Goal: Task Accomplishment & Management: Manage account settings

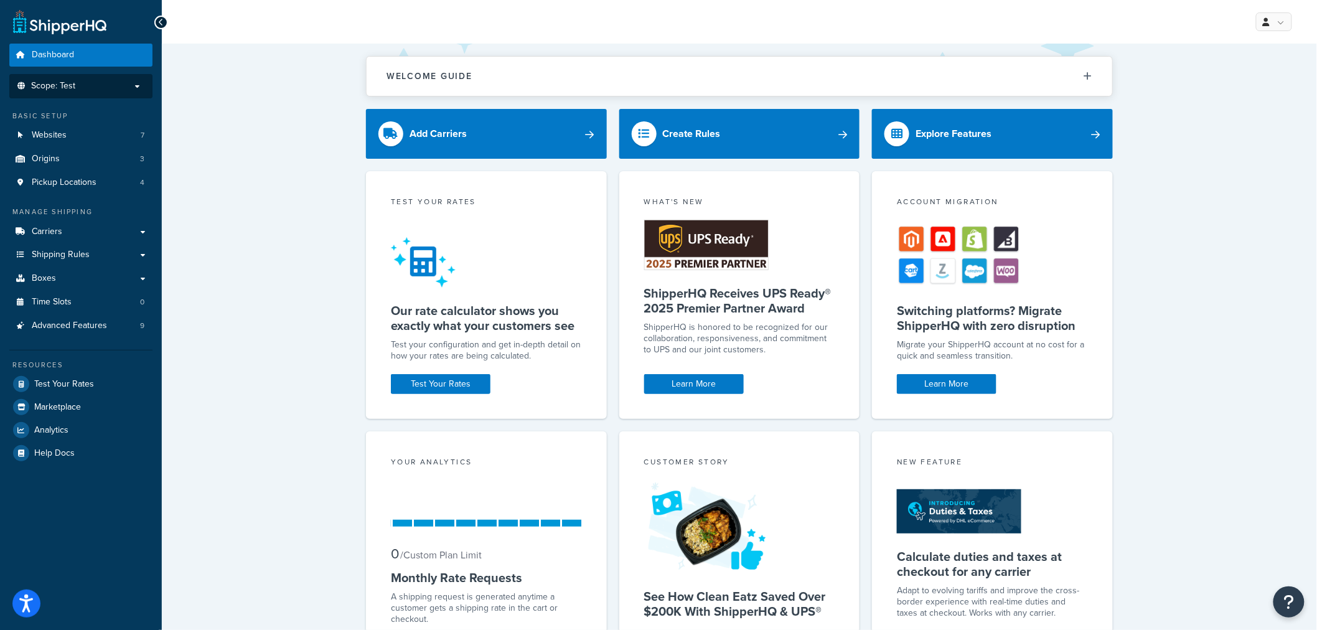
click at [78, 90] on p "Scope: Test" at bounding box center [81, 86] width 132 height 11
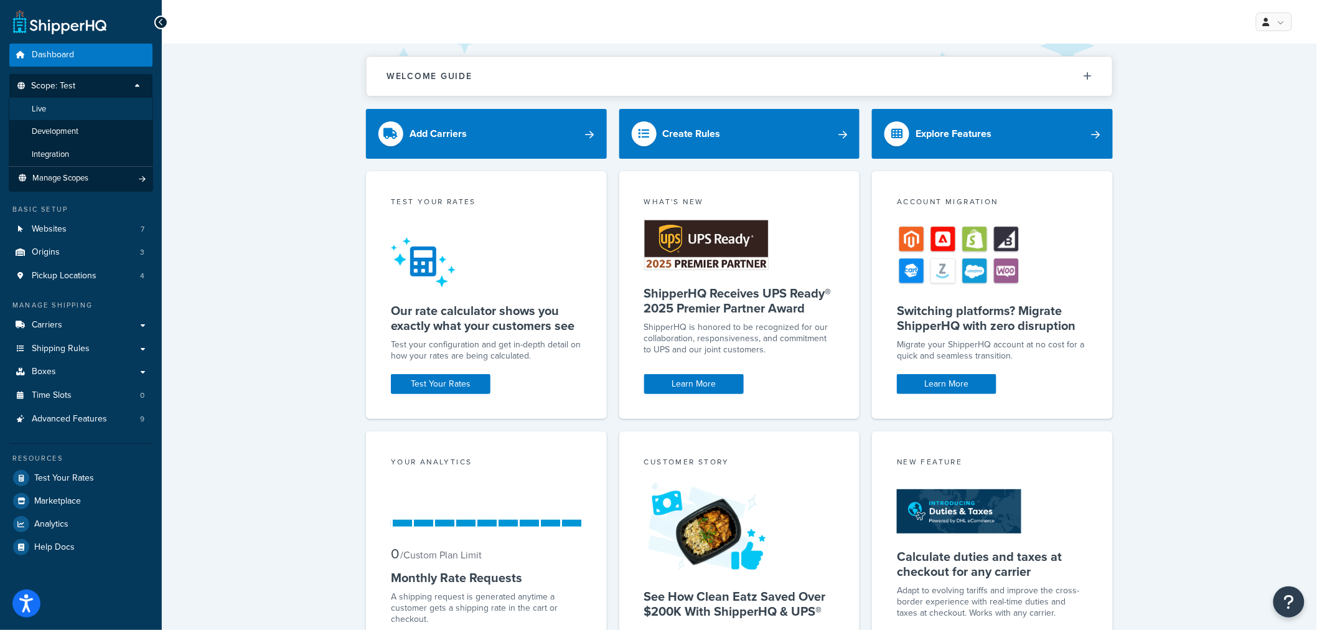
click at [67, 113] on li "Live" at bounding box center [81, 109] width 144 height 23
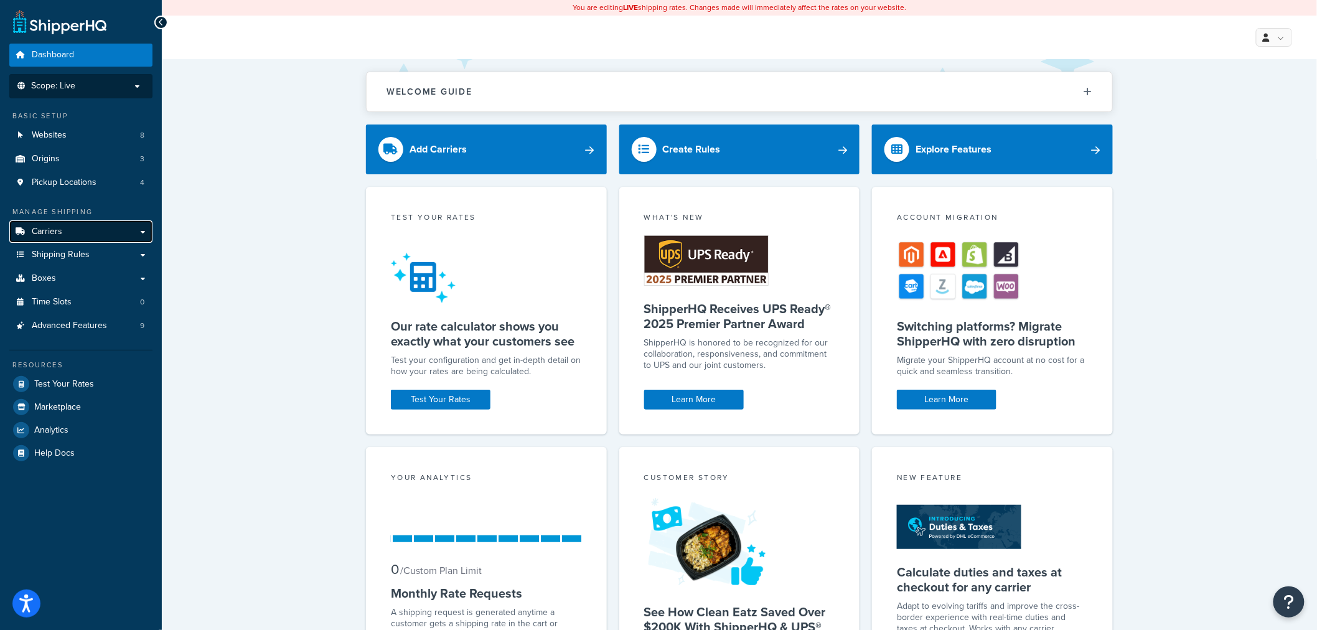
click at [59, 226] on span "Carriers" at bounding box center [47, 231] width 30 height 11
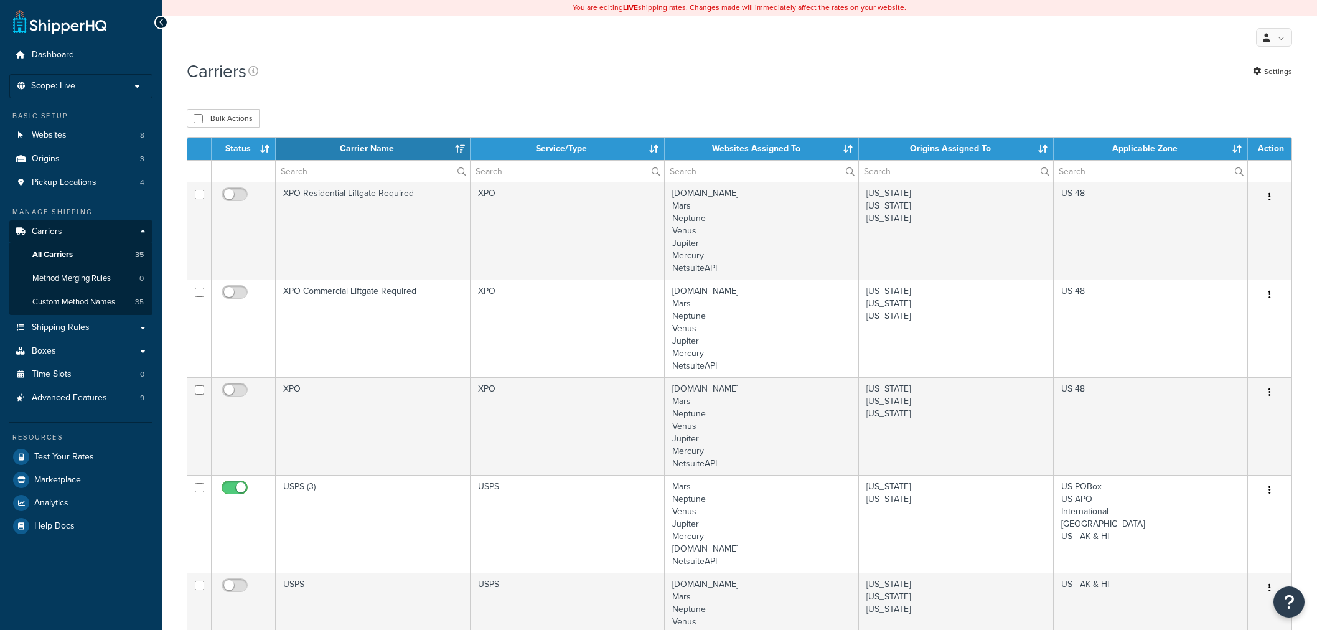
select select "15"
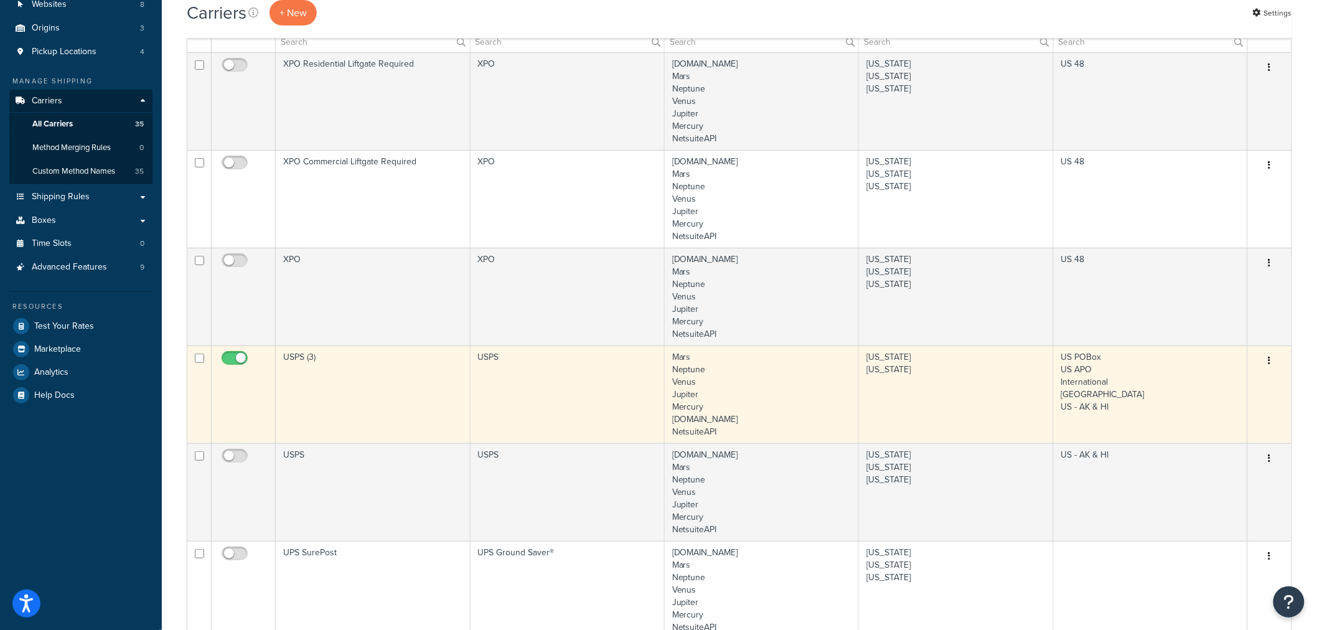
scroll to position [138, 0]
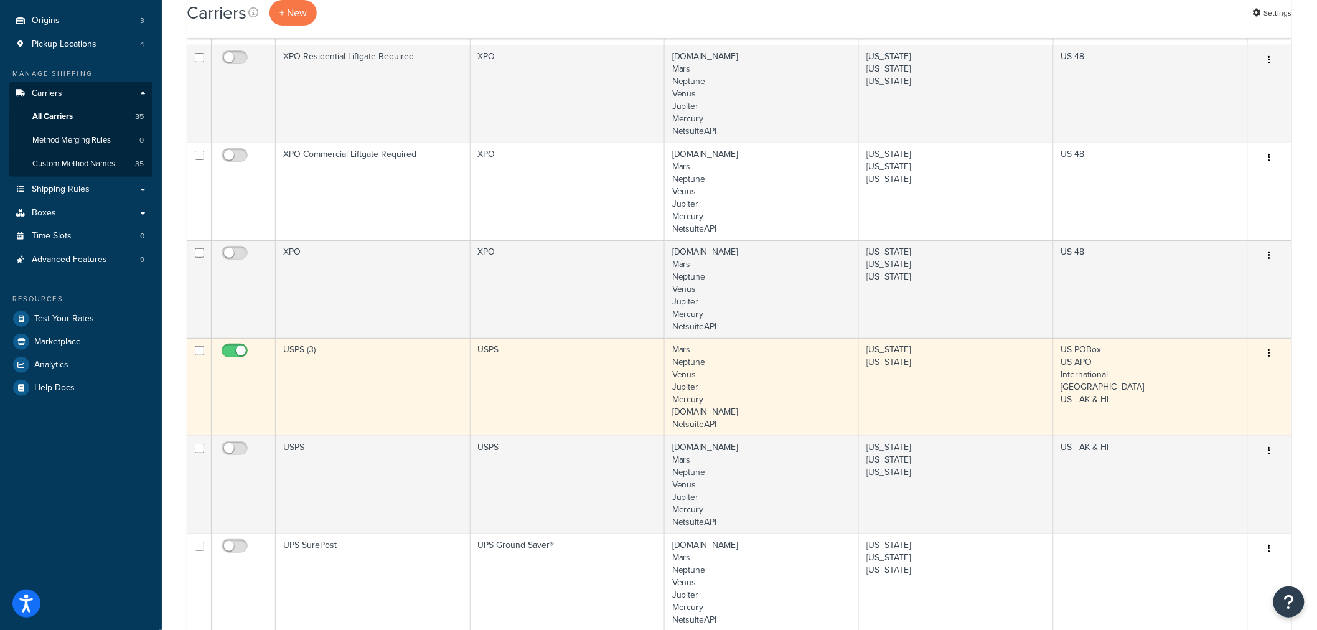
click at [1270, 353] on icon "button" at bounding box center [1269, 352] width 2 height 9
click at [1231, 383] on link "Edit" at bounding box center [1219, 379] width 98 height 26
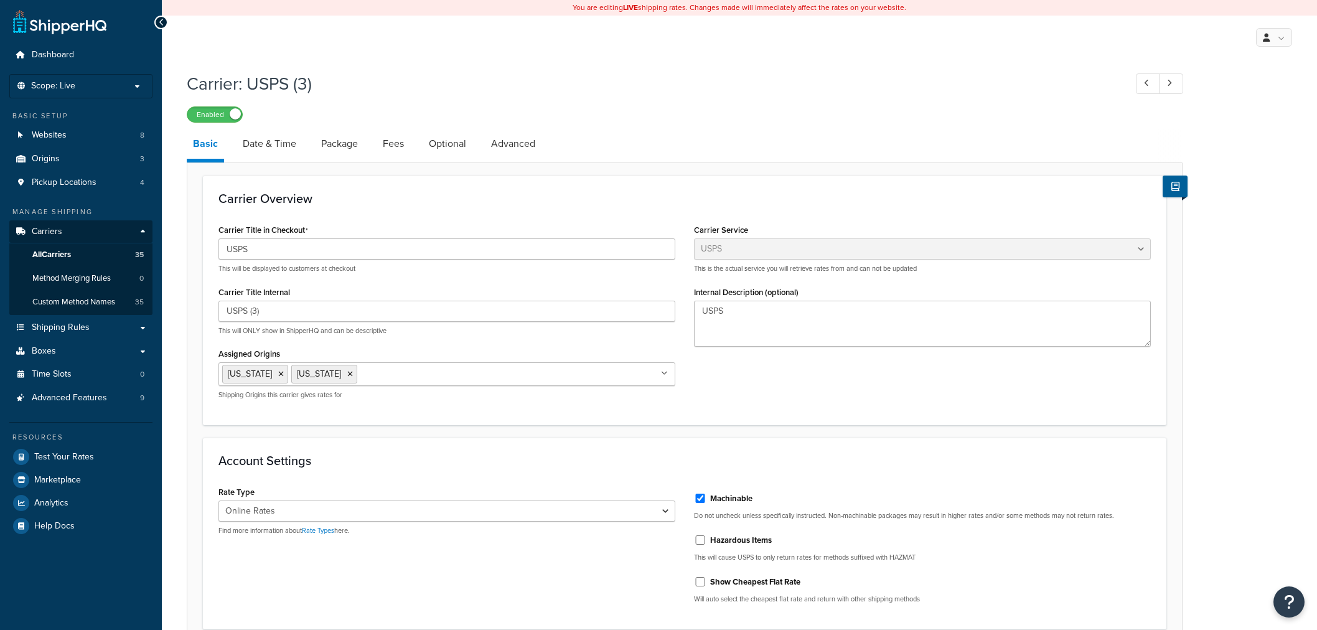
select select "usps"
select select "ONLINE"
click at [73, 77] on li "Scope: Live" at bounding box center [80, 86] width 143 height 24
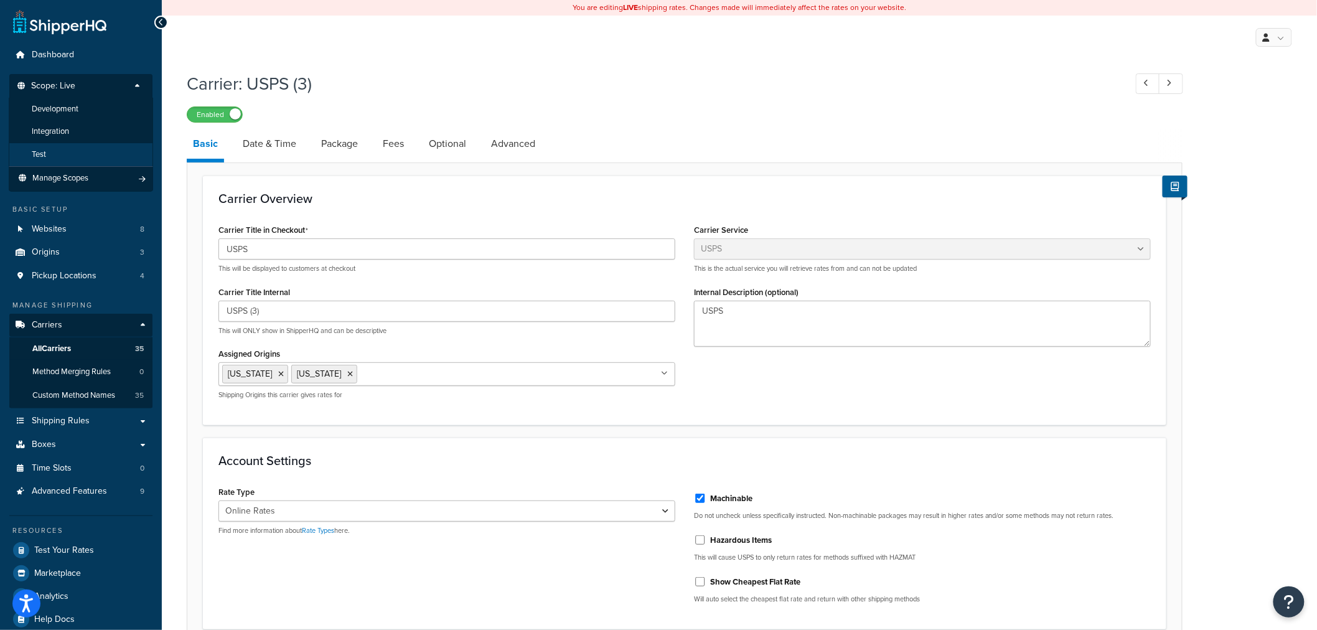
click at [61, 153] on li "Test" at bounding box center [81, 154] width 144 height 23
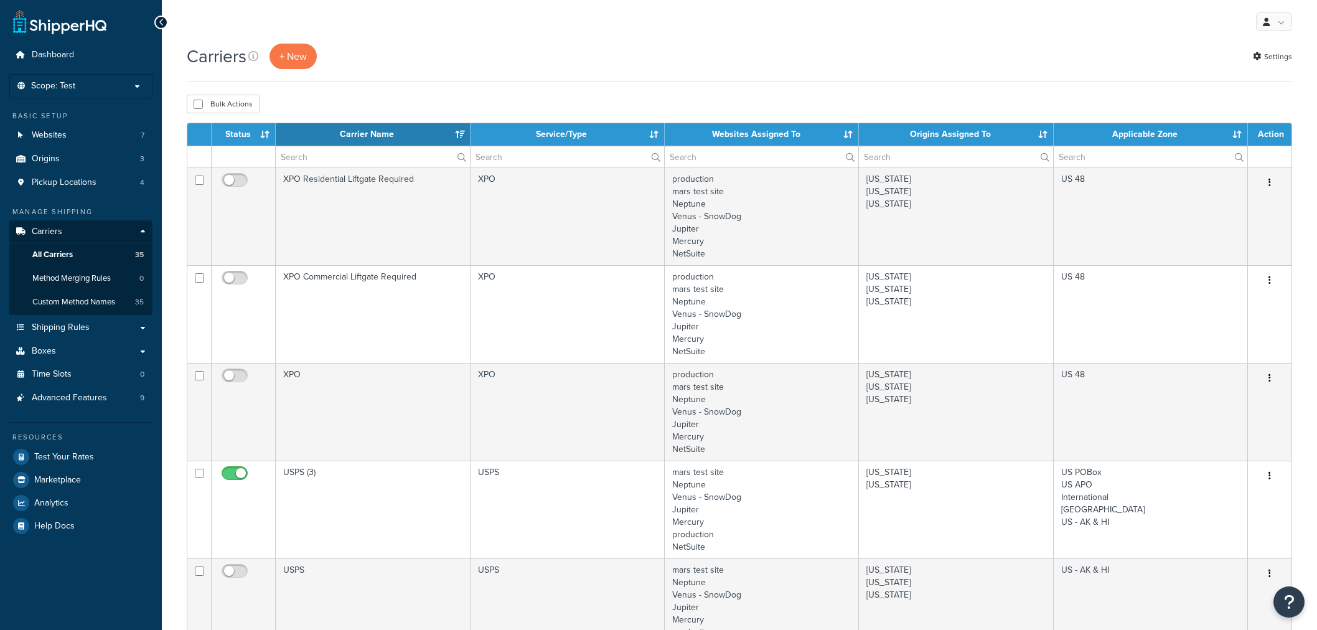
select select "15"
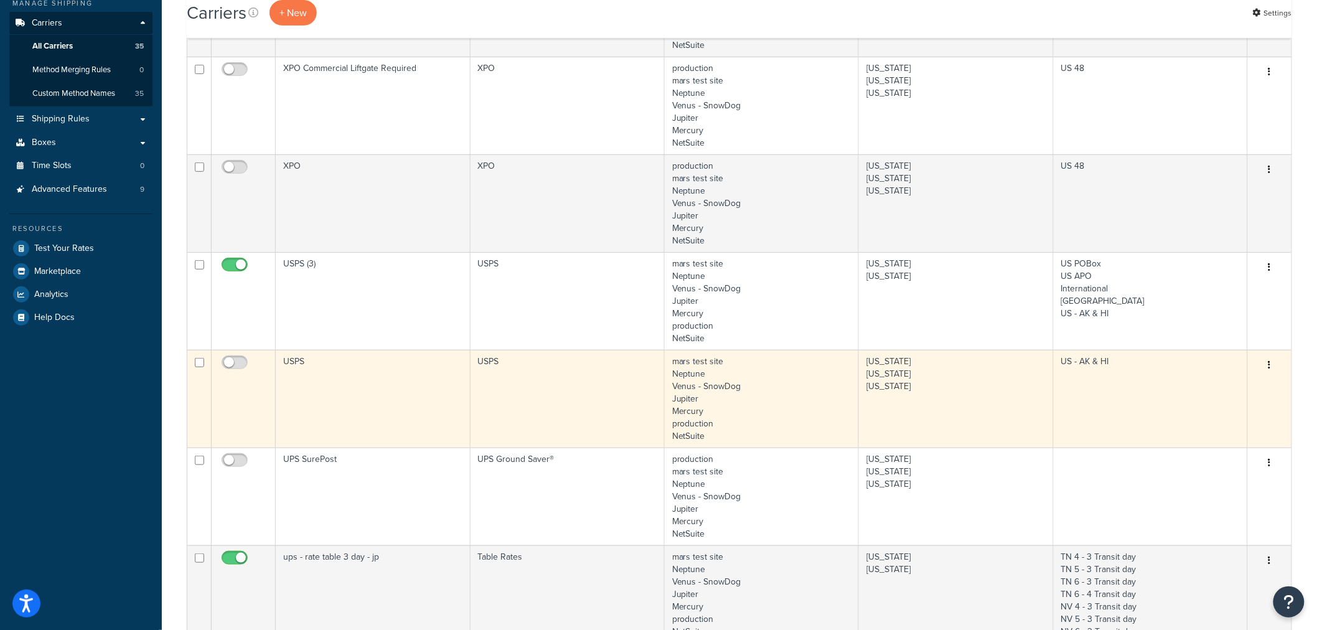
scroll to position [207, 0]
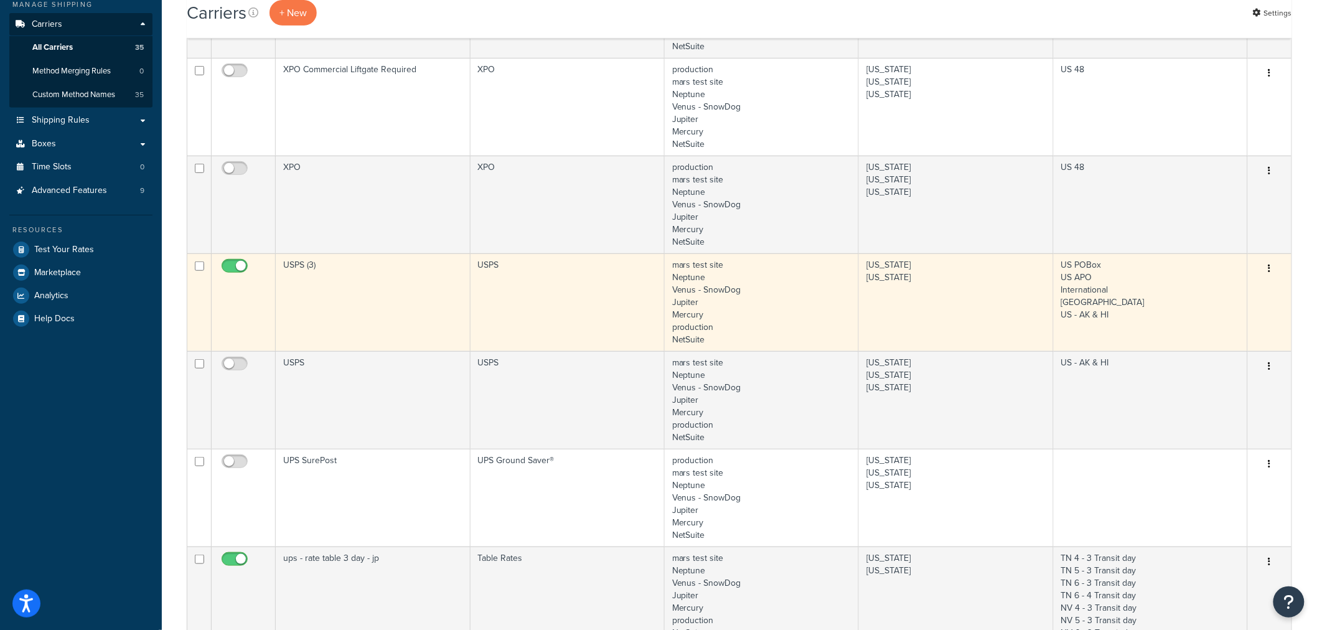
click at [1276, 266] on button "button" at bounding box center [1269, 269] width 17 height 20
click at [1236, 288] on link "Edit" at bounding box center [1219, 294] width 98 height 26
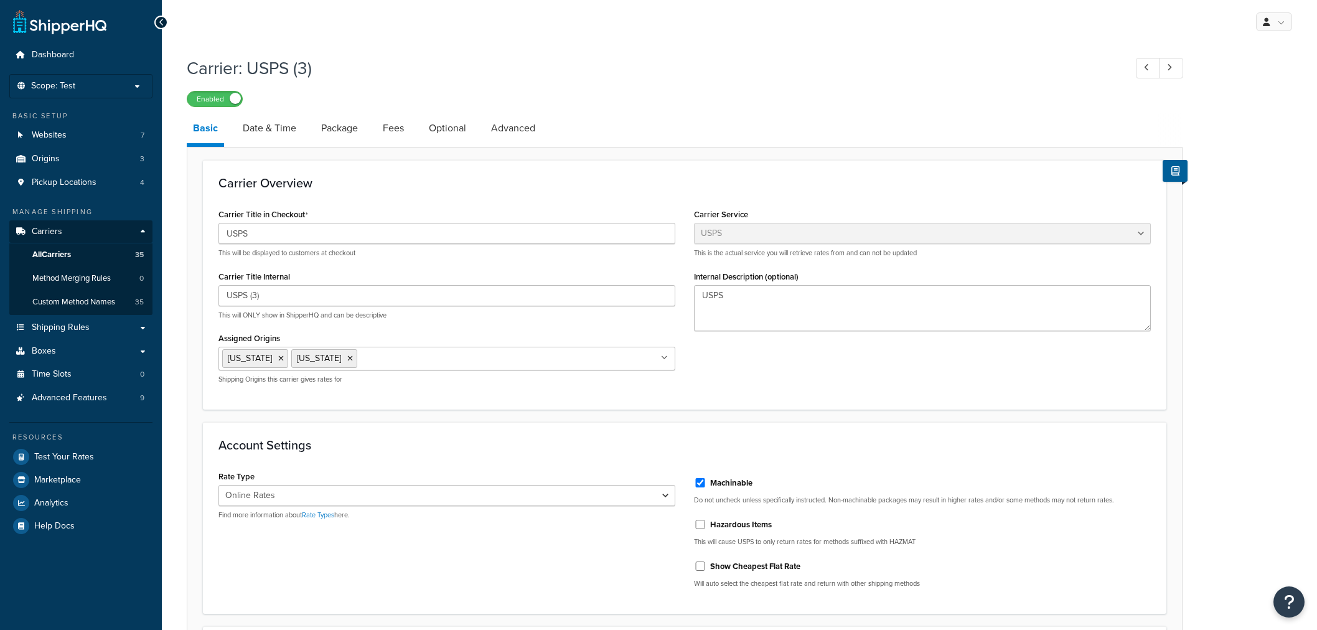
select select "usps"
select select "ONLINE"
click at [63, 328] on span "Shipping Rules" at bounding box center [61, 327] width 58 height 11
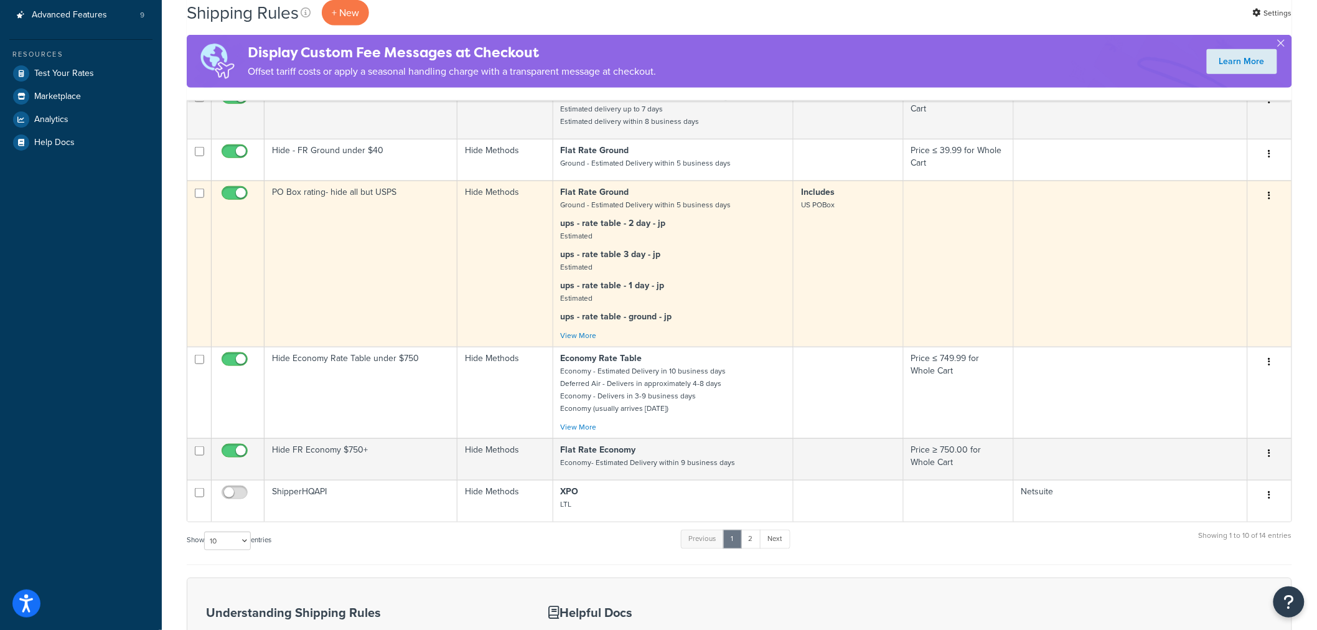
scroll to position [483, 0]
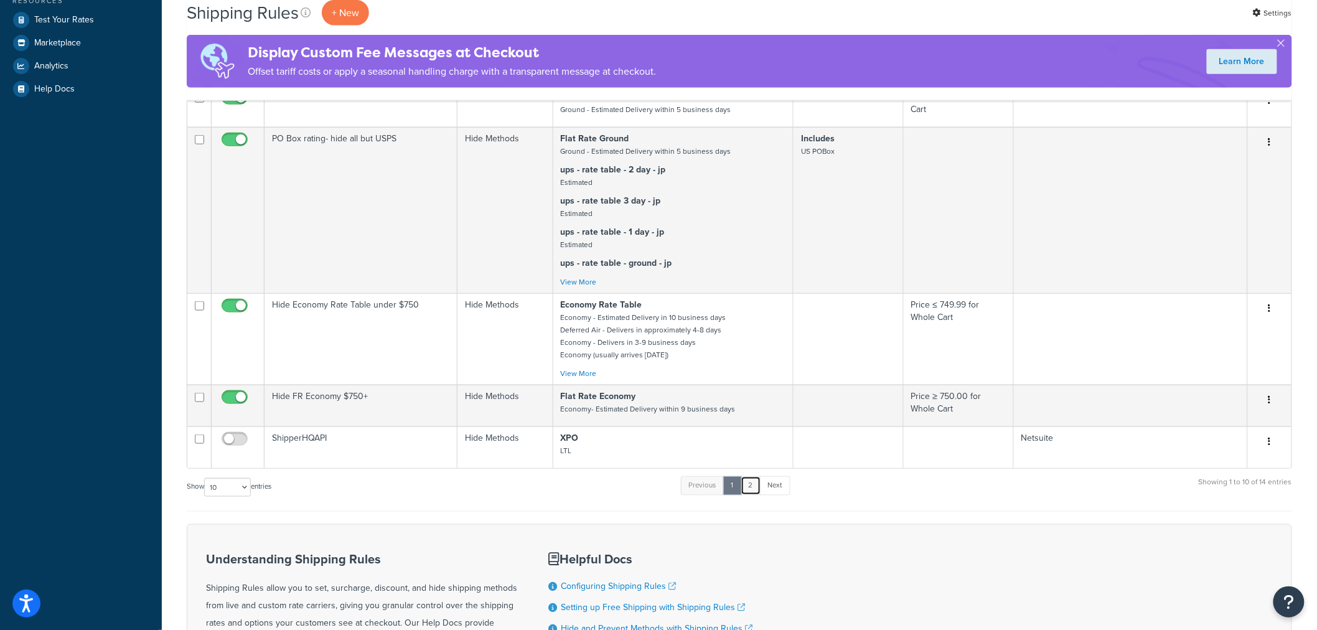
click at [751, 489] on link "2" at bounding box center [750, 485] width 21 height 19
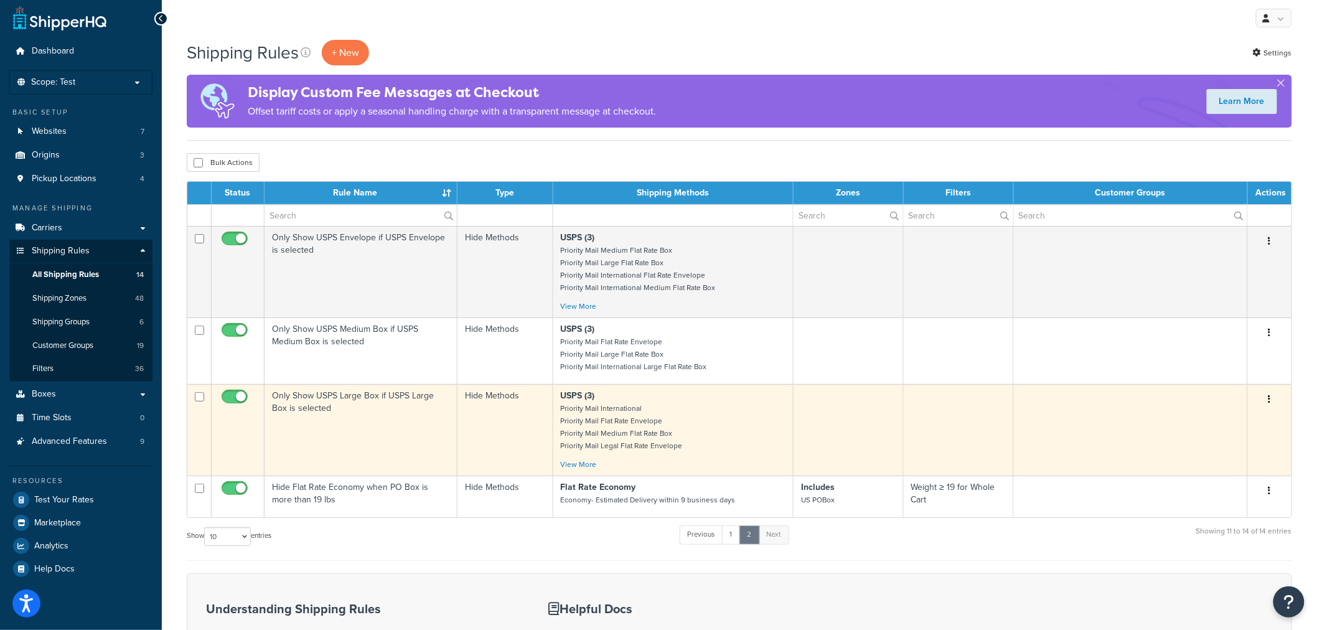
scroll to position [0, 0]
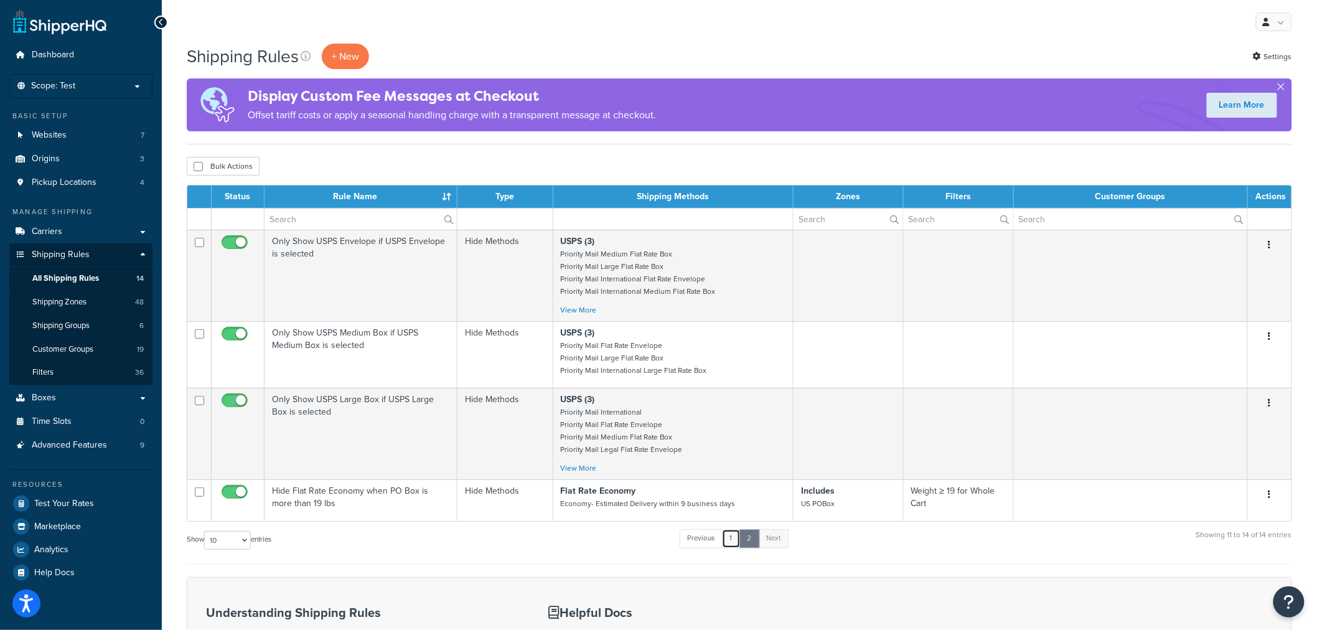
click at [732, 538] on link "1" at bounding box center [731, 538] width 19 height 19
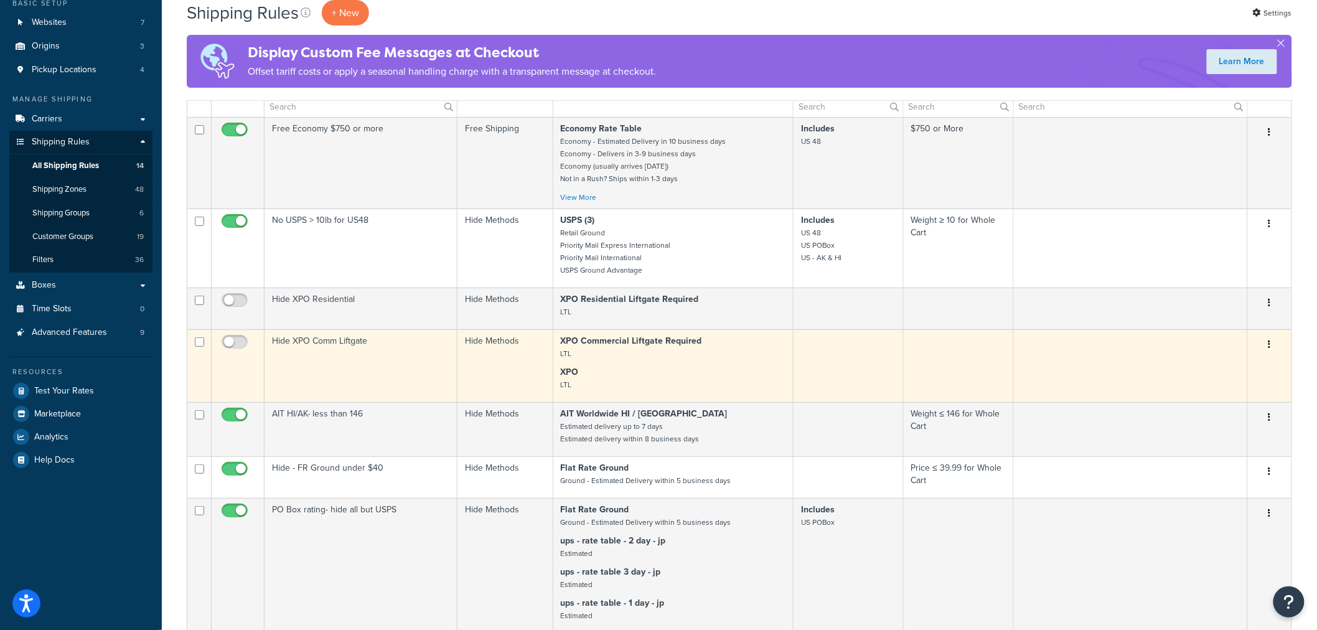
scroll to position [32, 0]
